Goal: Task Accomplishment & Management: Use online tool/utility

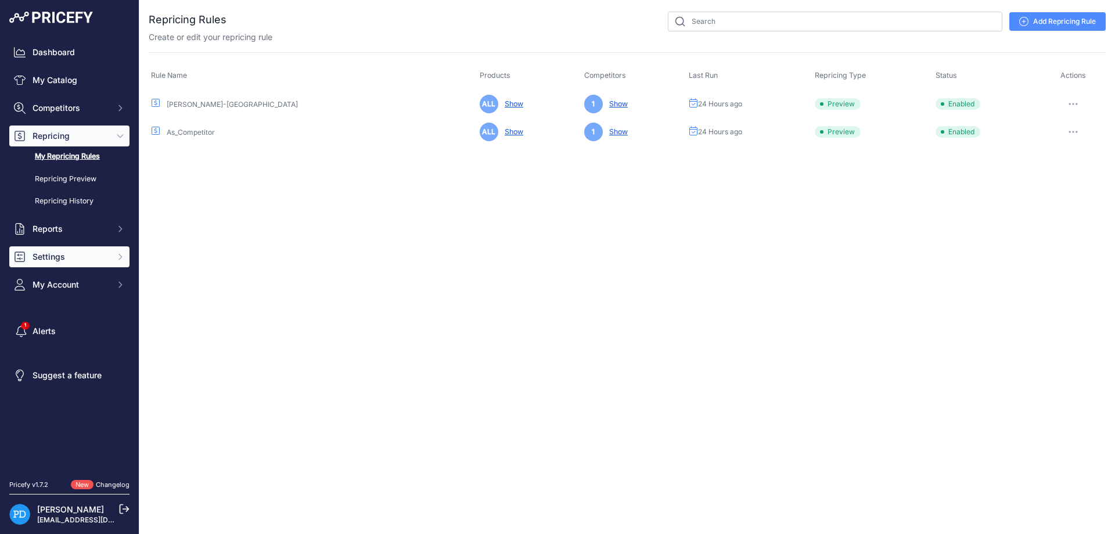
click at [84, 253] on span "Settings" at bounding box center [71, 257] width 76 height 12
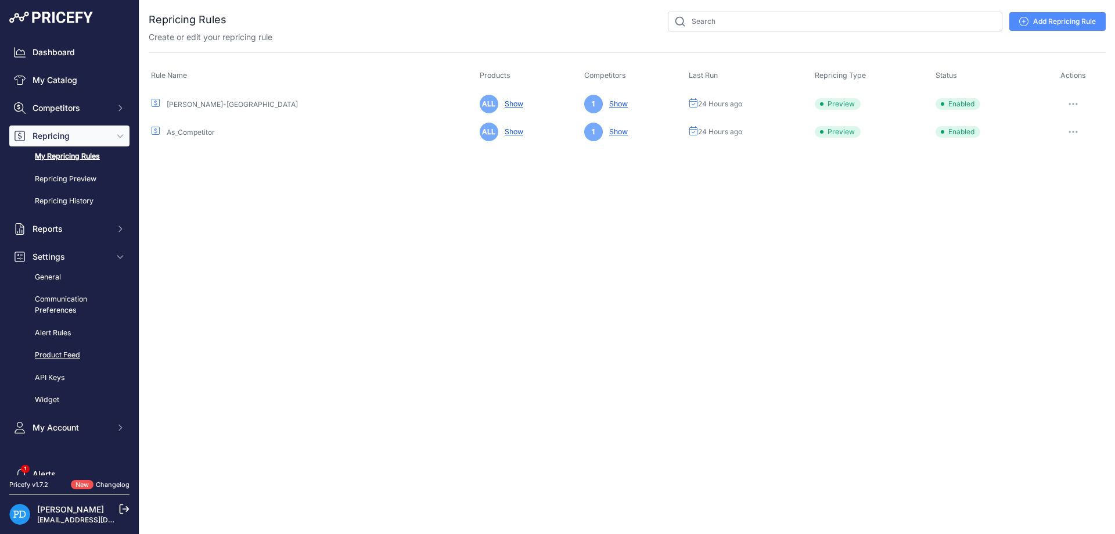
click at [74, 358] on link "Product Feed" at bounding box center [69, 355] width 120 height 20
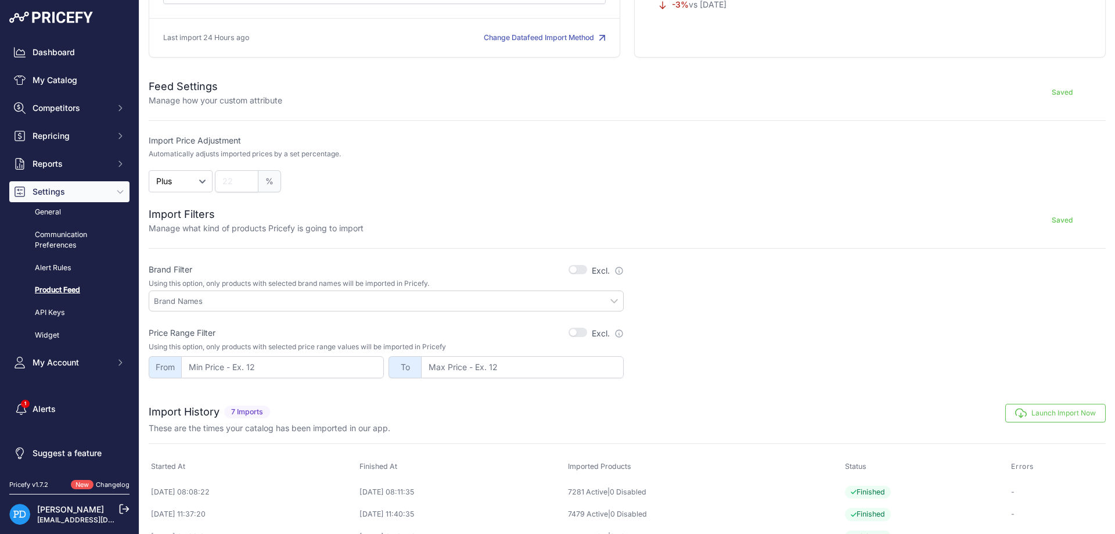
scroll to position [275, 0]
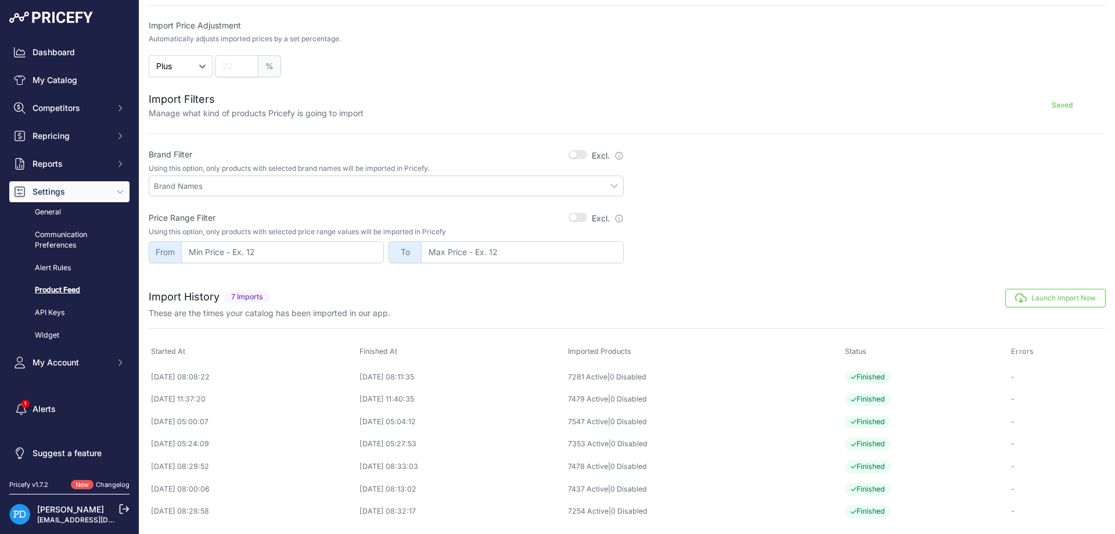
click at [1019, 297] on icon "button" at bounding box center [1021, 298] width 12 height 12
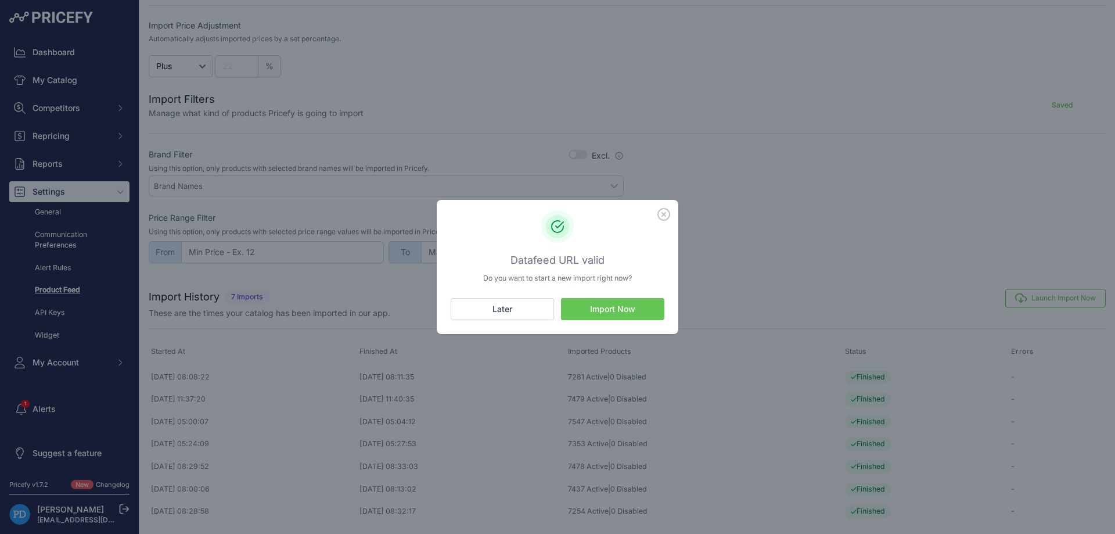
click at [657, 305] on button "Import Now" at bounding box center [612, 309] width 103 height 22
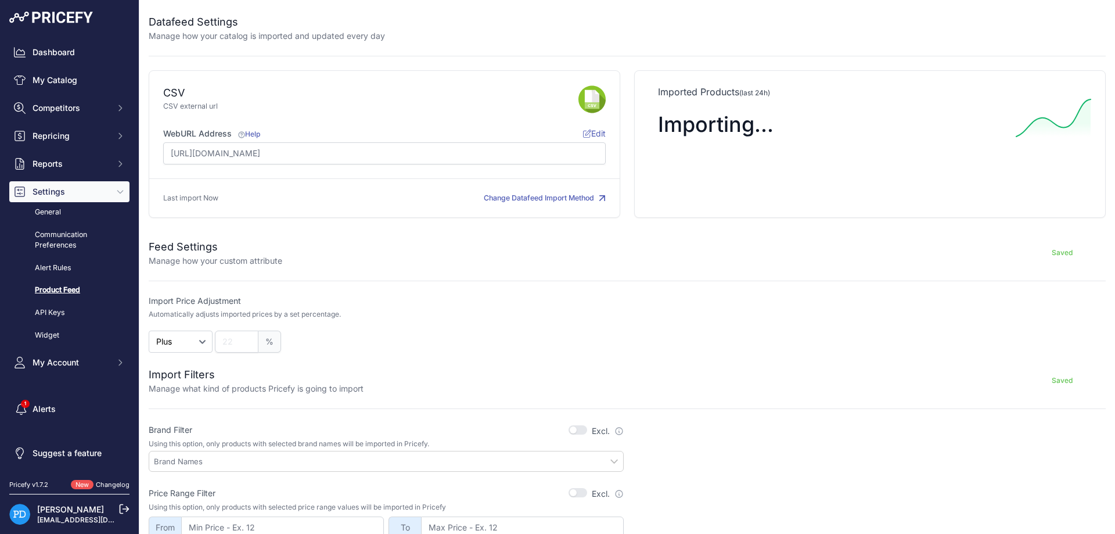
scroll to position [275, 0]
